Goal: Check status

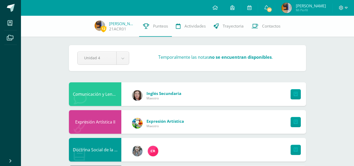
click at [292, 9] on img at bounding box center [286, 8] width 10 height 10
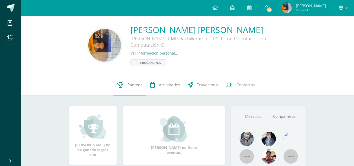
click at [117, 90] on link "Punteos" at bounding box center [129, 84] width 33 height 21
click at [121, 85] on icon at bounding box center [120, 85] width 6 height 6
